Goal: Task Accomplishment & Management: Complete application form

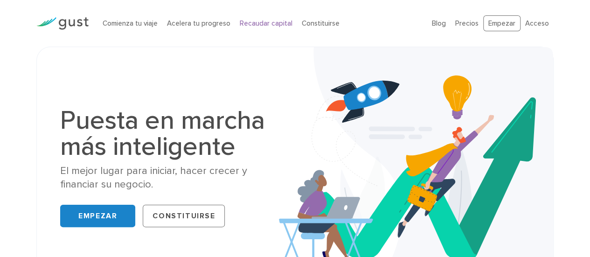
click at [246, 19] on font "Recaudar capital" at bounding box center [266, 23] width 53 height 8
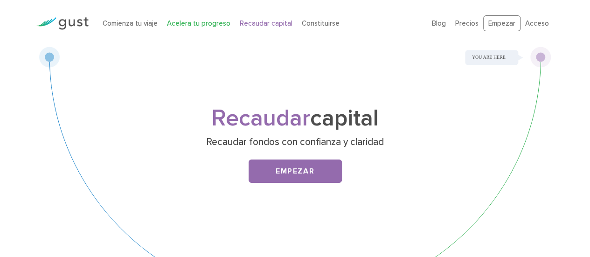
click at [196, 27] on font "Acelera tu progreso" at bounding box center [198, 23] width 63 height 8
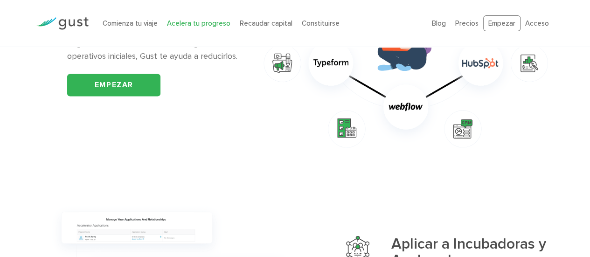
scroll to position [606, 0]
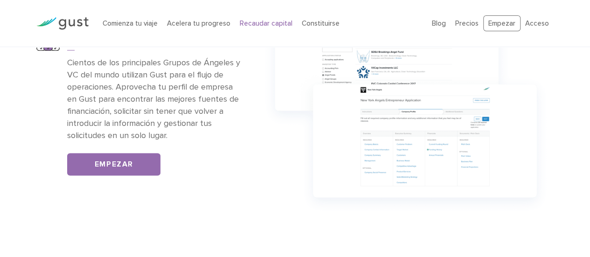
scroll to position [606, 0]
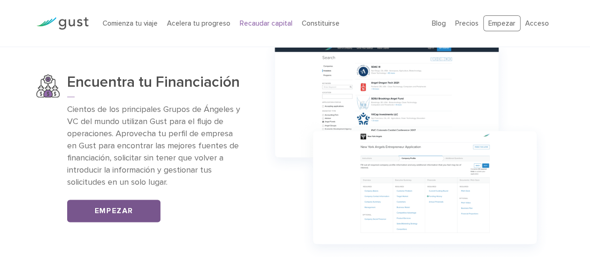
click at [145, 208] on link "Empezar" at bounding box center [113, 211] width 93 height 22
